Goal: Task Accomplishment & Management: Manage account settings

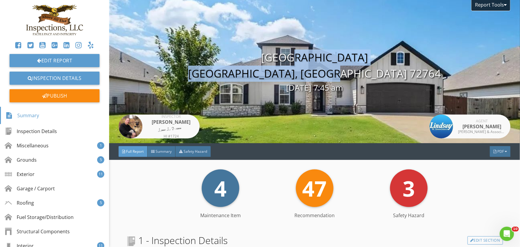
drag, startPoint x: 366, startPoint y: 76, endPoint x: 271, endPoint y: 59, distance: 95.9
click at [271, 59] on div "774 Lyon Loop Springdale, AR 72764 08/29/2025 7:45 am" at bounding box center [314, 71] width 411 height 44
copy div "774 Lyon Loop Springdale, AR 72764"
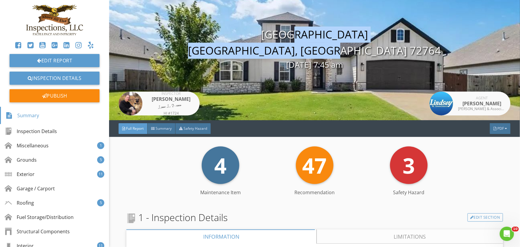
scroll to position [108, 0]
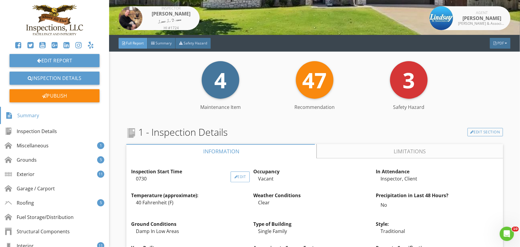
click at [237, 177] on div "Edit" at bounding box center [240, 176] width 19 height 11
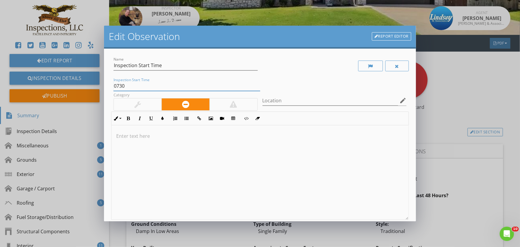
drag, startPoint x: 121, startPoint y: 87, endPoint x: 96, endPoint y: 89, distance: 25.4
click at [96, 88] on div "Edit Observation Report Editor Name Inspection Start Time Inspection Start Time…" at bounding box center [260, 123] width 520 height 247
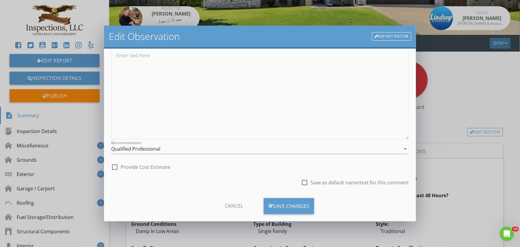
scroll to position [89, 0]
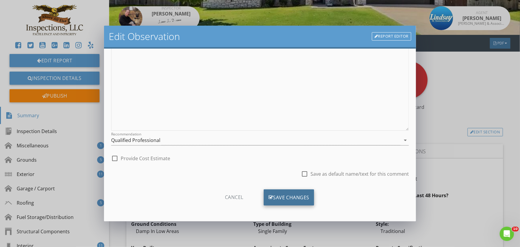
type input "0745"
click at [295, 197] on div "Save Changes" at bounding box center [289, 197] width 51 height 16
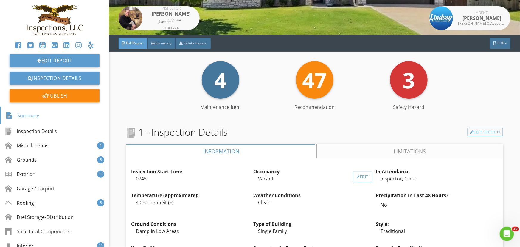
click at [361, 177] on div "Edit" at bounding box center [362, 176] width 19 height 11
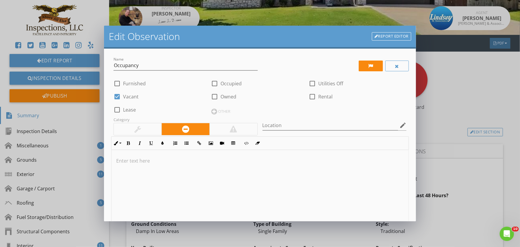
click at [212, 81] on div at bounding box center [215, 83] width 10 height 10
checkbox input "true"
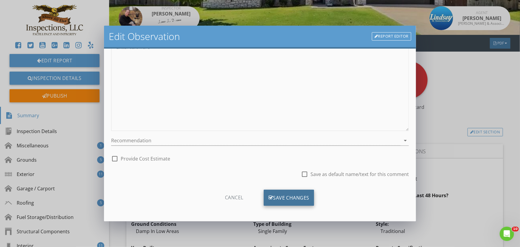
click at [280, 199] on div "Save Changes" at bounding box center [289, 198] width 51 height 16
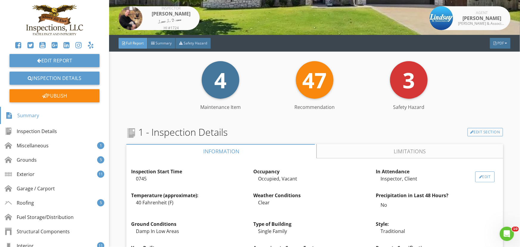
click at [479, 177] on div at bounding box center [480, 177] width 3 height 4
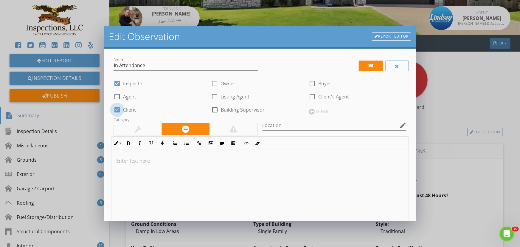
click at [119, 110] on div at bounding box center [117, 110] width 10 height 10
checkbox input "false"
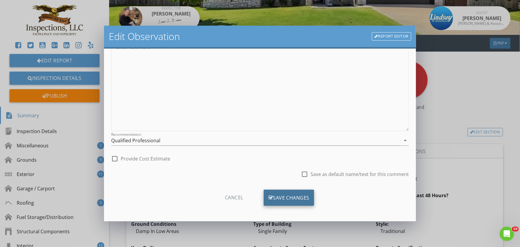
click at [299, 194] on div "Save Changes" at bounding box center [289, 198] width 51 height 16
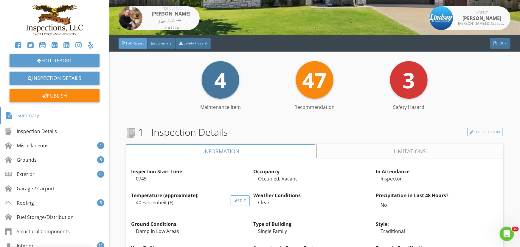
click at [241, 201] on div "Edit" at bounding box center [240, 200] width 19 height 11
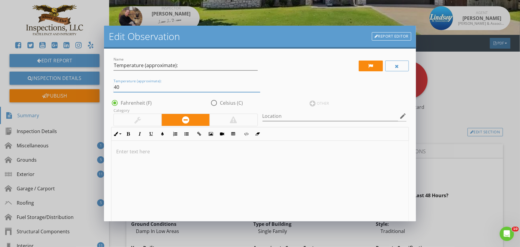
drag, startPoint x: 120, startPoint y: 86, endPoint x: 101, endPoint y: 87, distance: 18.8
click at [101, 86] on div "Edit Observation Report Editor Name Temperature (approximate): Temperature (app…" at bounding box center [260, 123] width 520 height 247
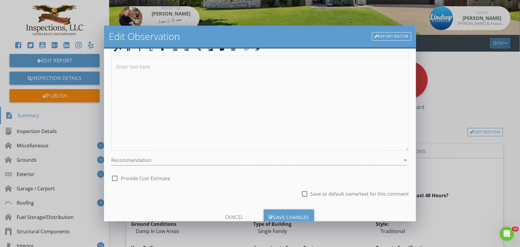
scroll to position [104, 0]
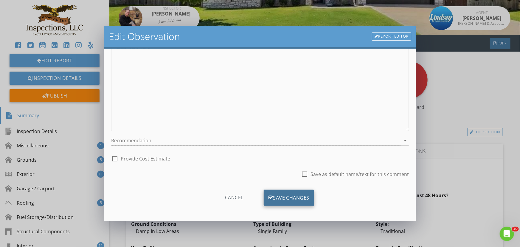
type input "75"
click at [283, 197] on div "Save Changes" at bounding box center [289, 198] width 51 height 16
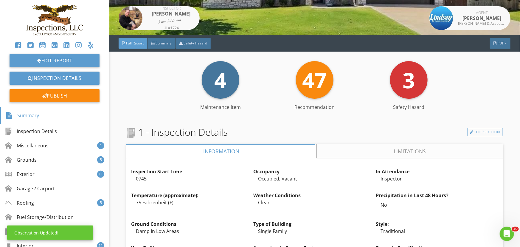
scroll to position [34, 0]
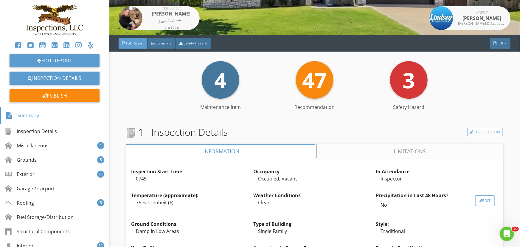
click at [480, 198] on div "Edit" at bounding box center [484, 200] width 19 height 11
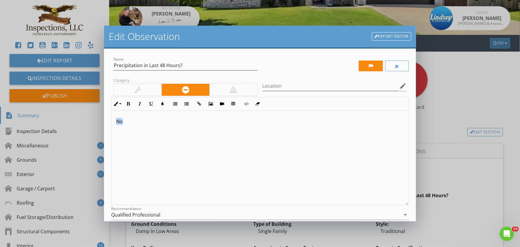
drag, startPoint x: 122, startPoint y: 121, endPoint x: 102, endPoint y: 122, distance: 19.7
click at [102, 122] on div "Edit Observation Report Editor Name Precipitation in Last 48 Hours? Category Lo…" at bounding box center [260, 123] width 520 height 247
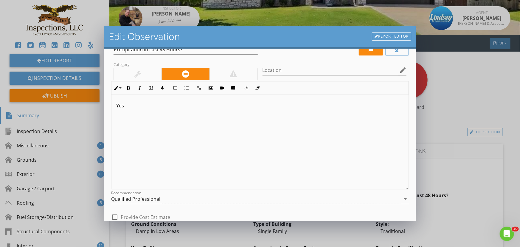
scroll to position [74, 0]
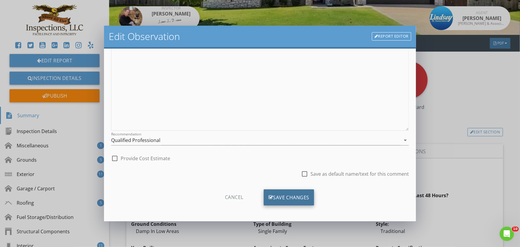
click at [303, 197] on div "Save Changes" at bounding box center [289, 197] width 51 height 16
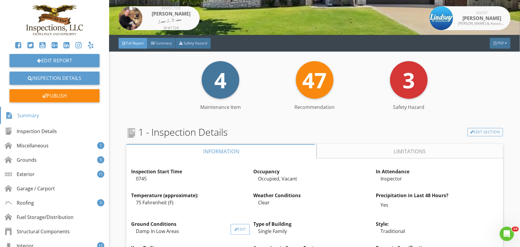
click at [239, 226] on div "Edit" at bounding box center [240, 229] width 19 height 11
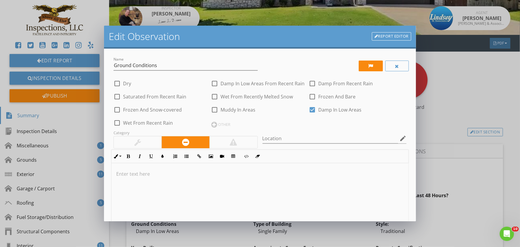
click at [310, 109] on div at bounding box center [312, 110] width 10 height 10
checkbox input "false"
click at [119, 124] on div at bounding box center [117, 123] width 10 height 10
checkbox input "true"
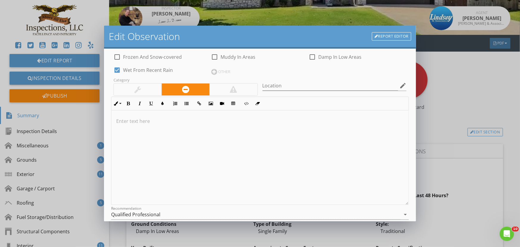
scroll to position [127, 0]
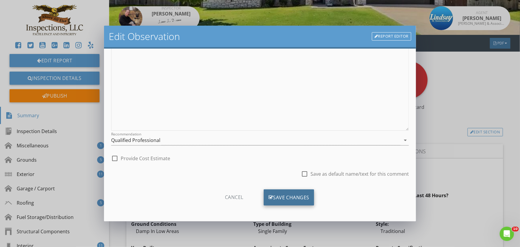
click at [296, 197] on div "Save Changes" at bounding box center [289, 197] width 51 height 16
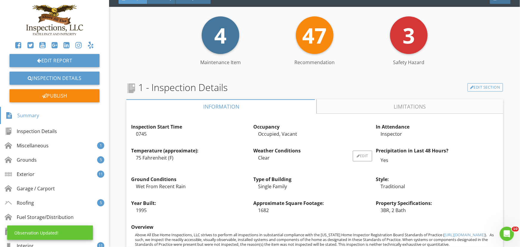
scroll to position [217, 0]
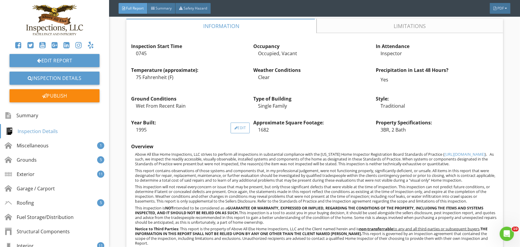
click at [234, 128] on div at bounding box center [235, 128] width 3 height 4
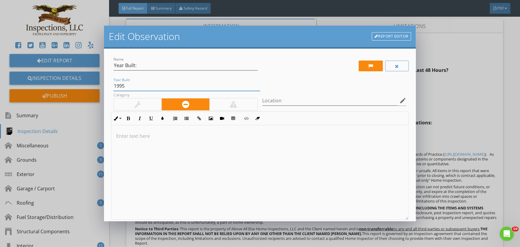
drag, startPoint x: 127, startPoint y: 84, endPoint x: 99, endPoint y: 85, distance: 28.0
click at [99, 85] on div "Edit Observation Report Editor Name Year Built: Year Built: 1995 Category Locat…" at bounding box center [260, 123] width 520 height 247
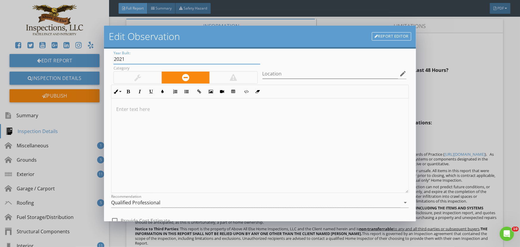
scroll to position [89, 0]
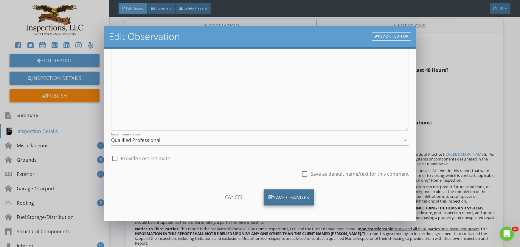
type input "2021"
click at [294, 197] on div "Save Changes" at bounding box center [289, 197] width 51 height 16
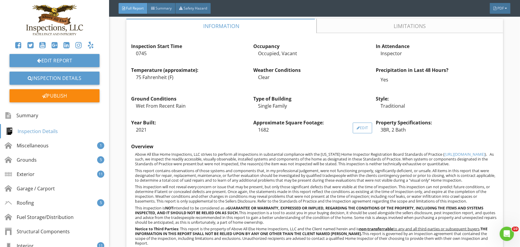
click at [363, 128] on div "Edit" at bounding box center [362, 127] width 19 height 11
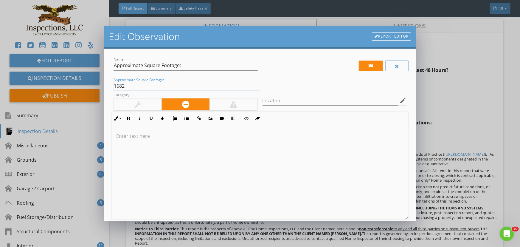
drag, startPoint x: 127, startPoint y: 86, endPoint x: 71, endPoint y: 86, distance: 56.0
click at [71, 85] on div "Edit Observation Report Editor Name Approximate Square Footage: Approximate Squ…" at bounding box center [260, 123] width 520 height 247
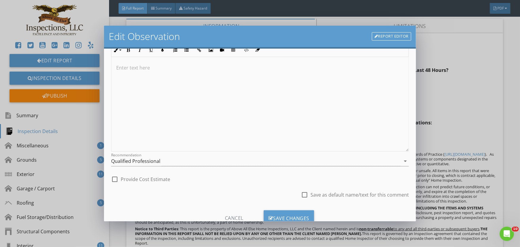
scroll to position [89, 0]
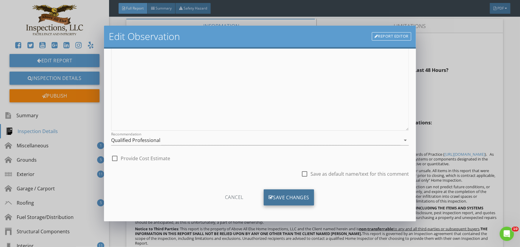
type input "2444"
click at [280, 197] on div "Save Changes" at bounding box center [289, 197] width 51 height 16
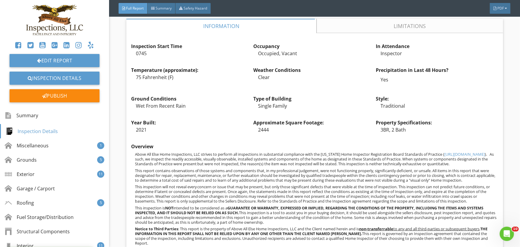
scroll to position [18, 0]
click at [480, 128] on div "Edit" at bounding box center [484, 127] width 19 height 11
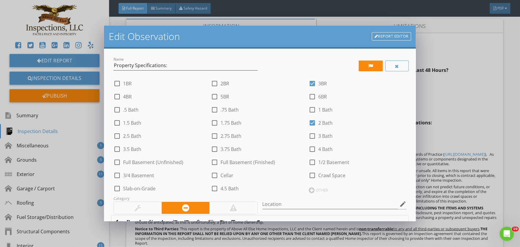
click at [310, 82] on div at bounding box center [312, 83] width 10 height 10
checkbox input "false"
click at [117, 95] on div at bounding box center [117, 96] width 10 height 10
checkbox input "true"
click at [310, 134] on div at bounding box center [312, 136] width 10 height 10
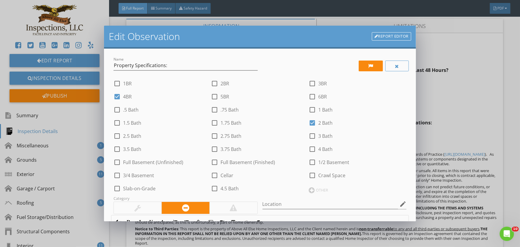
checkbox input "true"
click at [310, 121] on div at bounding box center [312, 123] width 10 height 10
checkbox input "false"
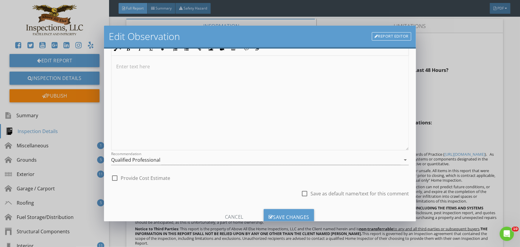
scroll to position [192, 0]
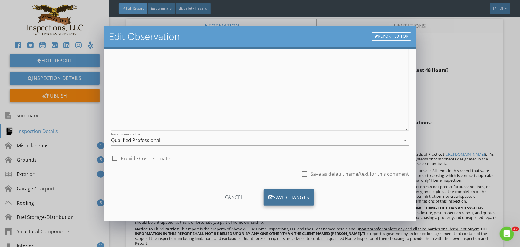
click at [292, 196] on div "Save Changes" at bounding box center [289, 197] width 51 height 16
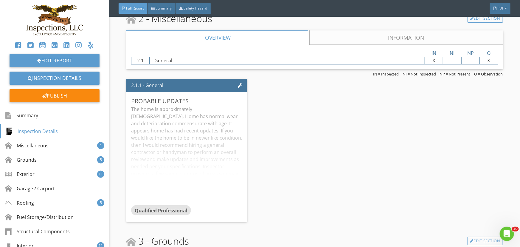
scroll to position [975, 0]
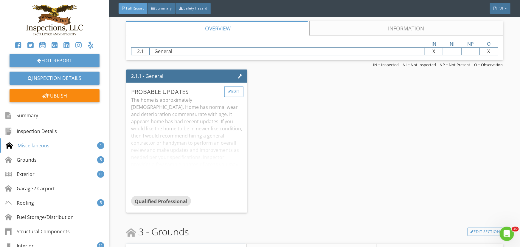
click at [230, 94] on div "Edit" at bounding box center [233, 91] width 19 height 11
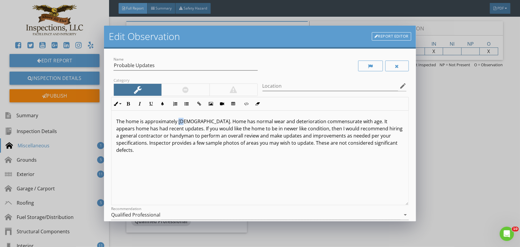
drag, startPoint x: 178, startPoint y: 122, endPoint x: 184, endPoint y: 121, distance: 5.7
click at [184, 121] on p "The home is approximately 30 years old. Home has normal wear and deterioration …" at bounding box center [260, 136] width 288 height 36
click at [115, 130] on div "The home is approximately 4 years old. Home has normal wear and deterioration c…" at bounding box center [259, 158] width 297 height 94
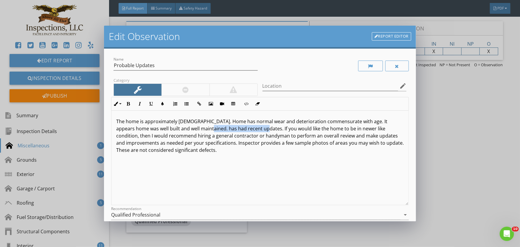
drag, startPoint x: 195, startPoint y: 128, endPoint x: 249, endPoint y: 129, distance: 54.8
click at [249, 129] on p "The home is approximately 4 years old. Home has normal wear and deterioration c…" at bounding box center [260, 136] width 288 height 36
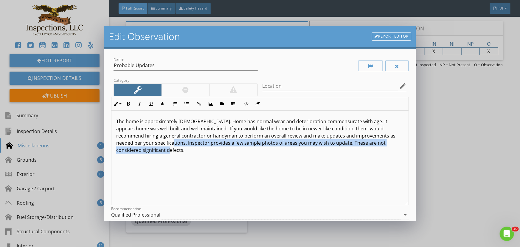
drag, startPoint x: 149, startPoint y: 143, endPoint x: 151, endPoint y: 150, distance: 7.0
click at [151, 150] on p "The home is approximately 4 years old. Home has normal wear and deterioration c…" at bounding box center [260, 136] width 288 height 36
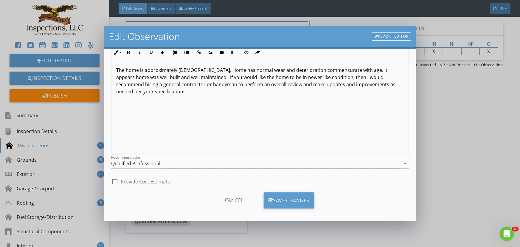
scroll to position [54, 0]
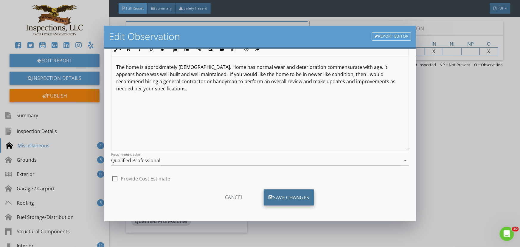
click at [295, 199] on div "Save Changes" at bounding box center [289, 197] width 51 height 16
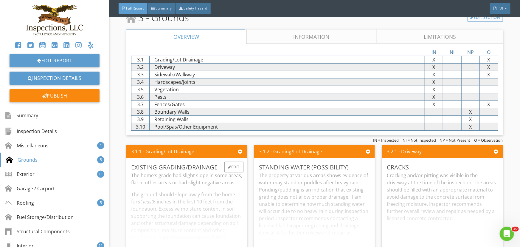
scroll to position [1192, 0]
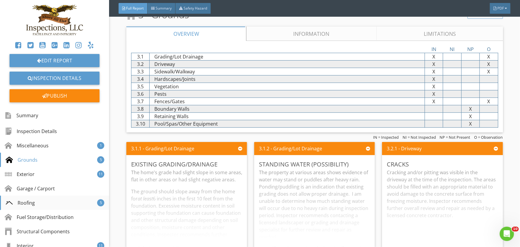
click at [30, 201] on div "Roofing" at bounding box center [20, 202] width 29 height 7
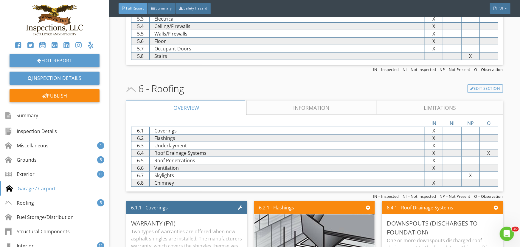
scroll to position [2405, 0]
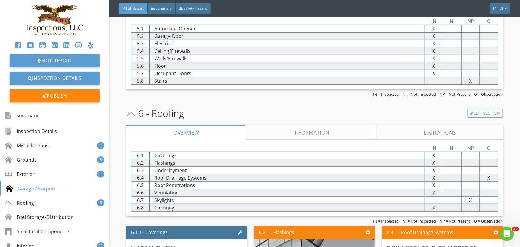
click at [291, 132] on link "Information" at bounding box center [311, 132] width 131 height 14
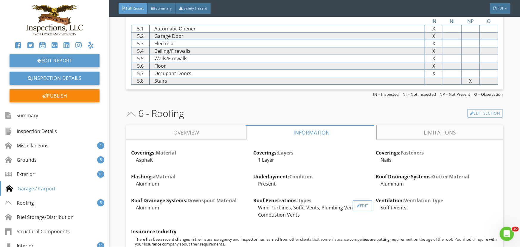
click at [356, 206] on div "Edit" at bounding box center [362, 205] width 19 height 11
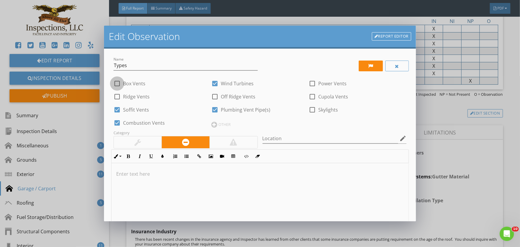
click at [116, 83] on div at bounding box center [117, 83] width 10 height 10
checkbox input "true"
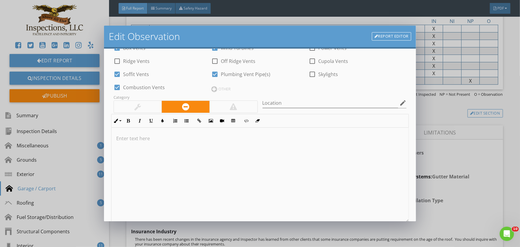
scroll to position [127, 0]
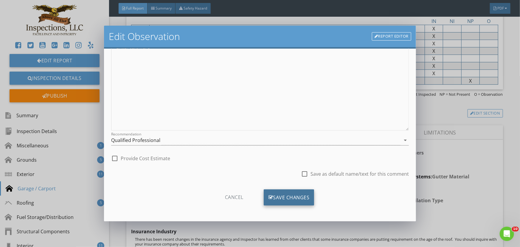
click at [288, 195] on div "Save Changes" at bounding box center [289, 197] width 51 height 16
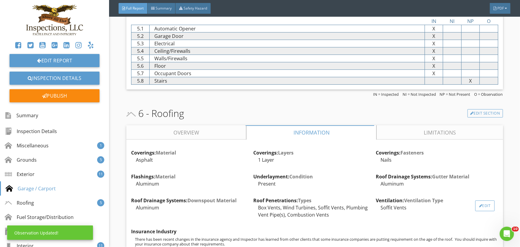
click at [479, 207] on div at bounding box center [480, 206] width 3 height 4
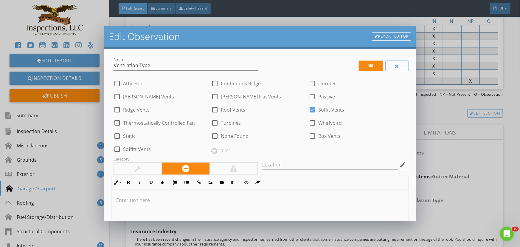
click at [214, 122] on div at bounding box center [215, 123] width 10 height 10
checkbox input "true"
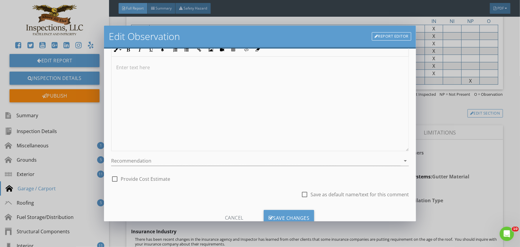
scroll to position [153, 0]
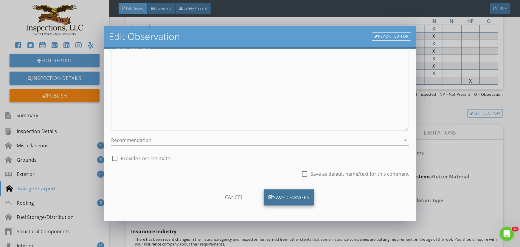
click at [299, 197] on div "Save Changes" at bounding box center [289, 197] width 51 height 16
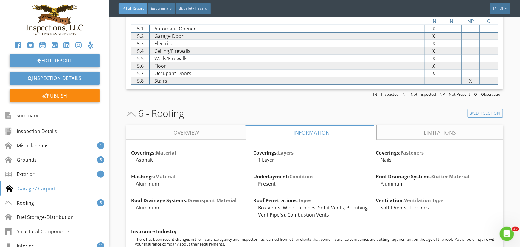
click at [428, 135] on link "Limitations" at bounding box center [440, 132] width 126 height 14
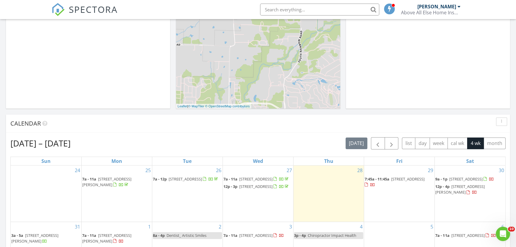
scroll to position [190, 0]
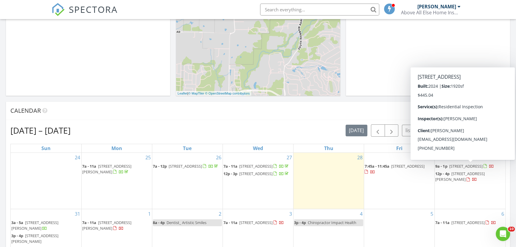
click at [478, 166] on span "[STREET_ADDRESS]" at bounding box center [465, 165] width 33 height 5
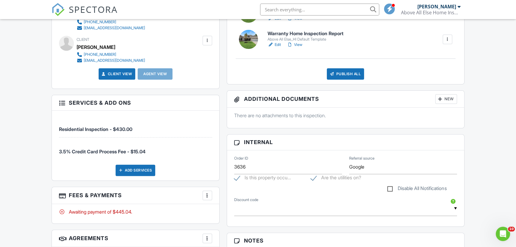
scroll to position [271, 0]
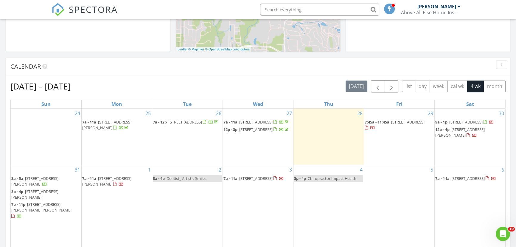
scroll to position [244, 0]
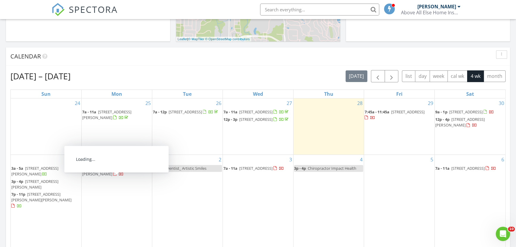
click at [122, 176] on span "200 E Laurel Ave, Rogers 72758" at bounding box center [106, 170] width 49 height 11
